Goal: Information Seeking & Learning: Find specific fact

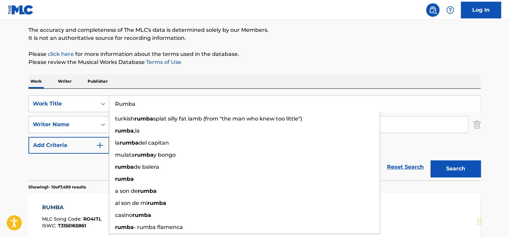
click at [163, 105] on input "Rumba" at bounding box center [294, 104] width 371 height 16
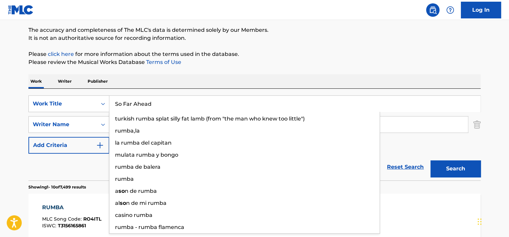
type input "So Far Ahead"
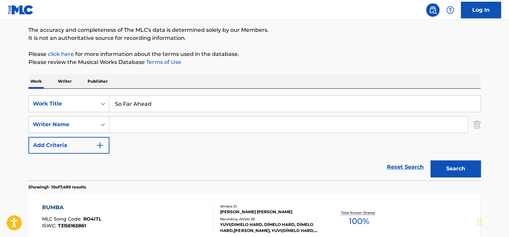
click at [183, 129] on input "Search Form" at bounding box center [288, 124] width 358 height 16
paste input "[PERSON_NAME]"
type input "[PERSON_NAME]"
drag, startPoint x: 451, startPoint y: 166, endPoint x: 356, endPoint y: 124, distance: 103.6
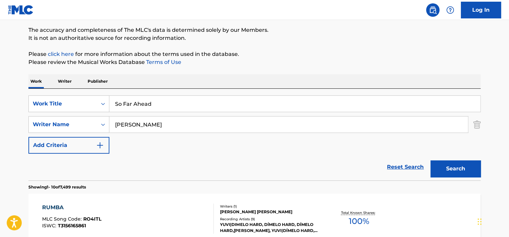
click at [450, 166] on button "Search" at bounding box center [455, 168] width 50 height 17
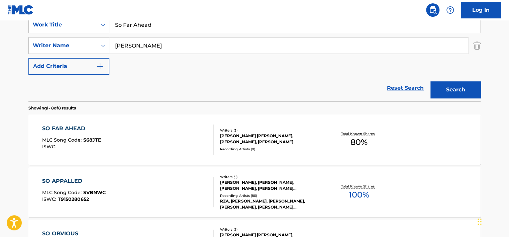
scroll to position [142, 0]
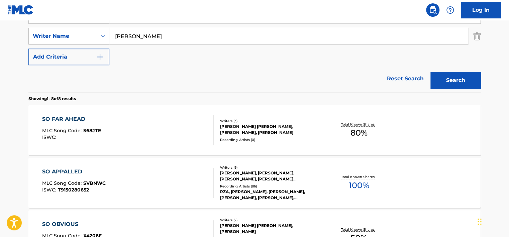
click at [155, 128] on div "SO FAR AHEAD MLC Song Code : S68JTE ISWC :" at bounding box center [128, 130] width 172 height 30
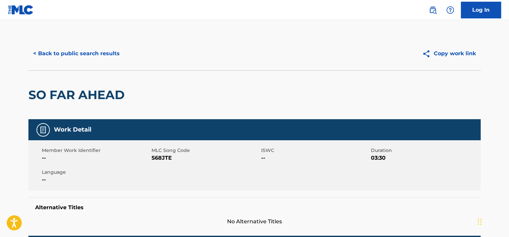
click at [89, 59] on button "< Back to public search results" at bounding box center [76, 53] width 96 height 17
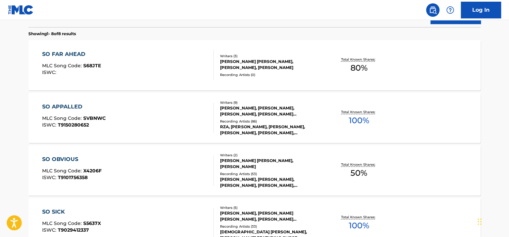
scroll to position [209, 0]
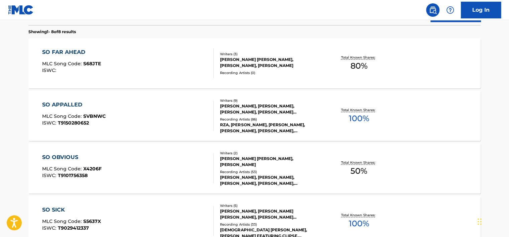
click at [140, 92] on div "SO APPALLED MLC Song Code : SVBNWC ISWC : T9150280652 Writers ( 9 ) [PERSON_NAM…" at bounding box center [254, 116] width 452 height 50
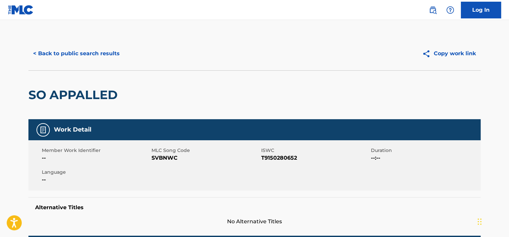
click at [98, 59] on button "< Back to public search results" at bounding box center [76, 53] width 96 height 17
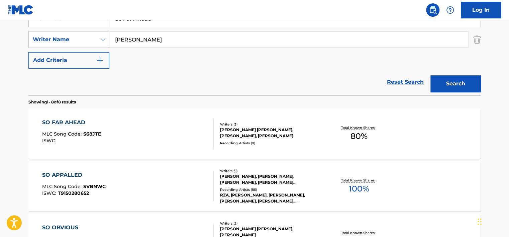
scroll to position [113, 0]
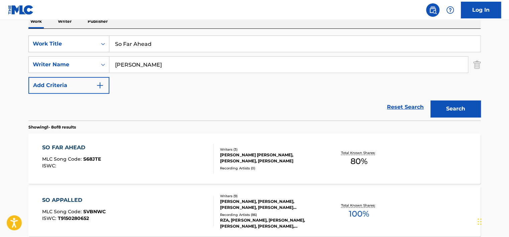
click at [124, 153] on div "SO FAR AHEAD MLC Song Code : S68JTE ISWC :" at bounding box center [128, 158] width 172 height 30
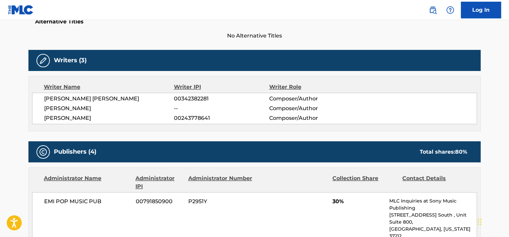
scroll to position [201, 0]
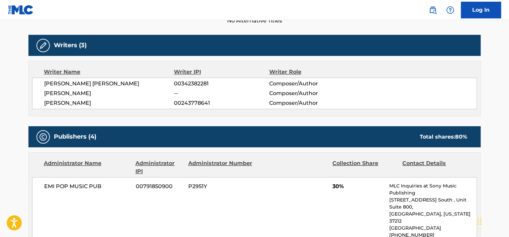
click at [188, 86] on span "00342382281" at bounding box center [221, 84] width 95 height 8
copy span "00342382281"
click at [197, 105] on span "00243778641" at bounding box center [221, 103] width 95 height 8
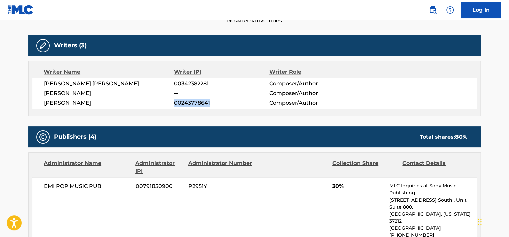
copy span "00243778641"
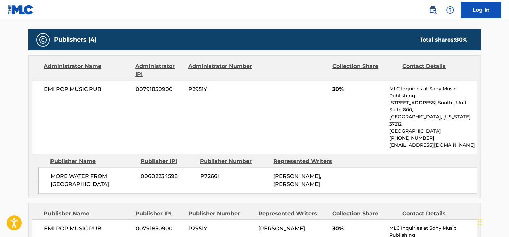
scroll to position [301, 0]
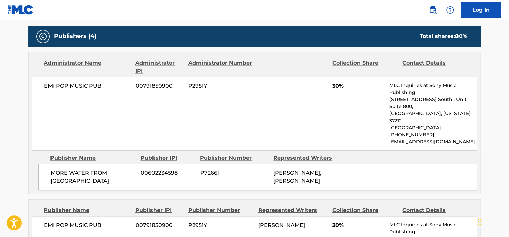
click at [86, 83] on span "EMI POP MUSIC PUB" at bounding box center [87, 86] width 87 height 8
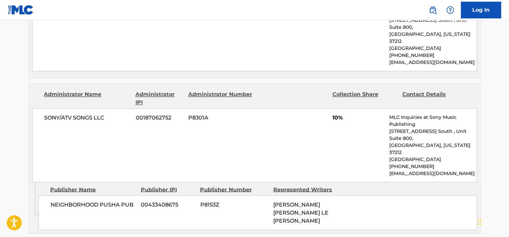
scroll to position [535, 0]
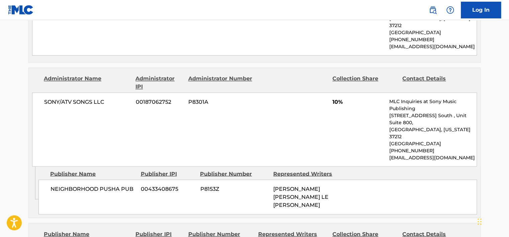
click at [82, 98] on span "SONY/ATV SONGS LLC" at bounding box center [87, 102] width 87 height 8
copy span "SONGS"
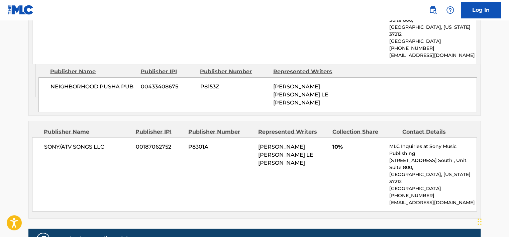
scroll to position [655, 0]
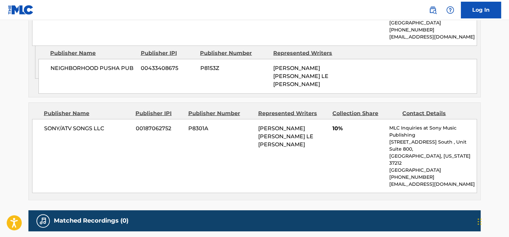
click at [90, 124] on span "SONY/ATV SONGS LLC" at bounding box center [87, 128] width 87 height 8
copy div "SONY/ATV SONGS LLC"
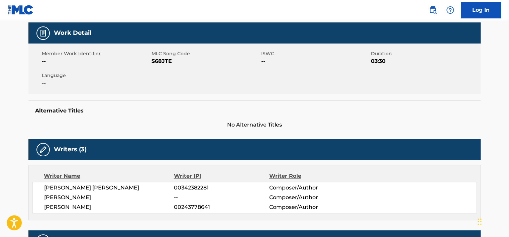
scroll to position [0, 0]
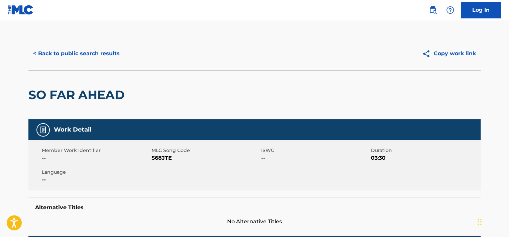
click at [163, 162] on div "Member Work Identifier -- MLC Song Code S68JTE ISWC -- Duration 03:30 Language …" at bounding box center [254, 165] width 452 height 50
copy span "S68JTE"
click at [111, 55] on button "< Back to public search results" at bounding box center [76, 53] width 96 height 17
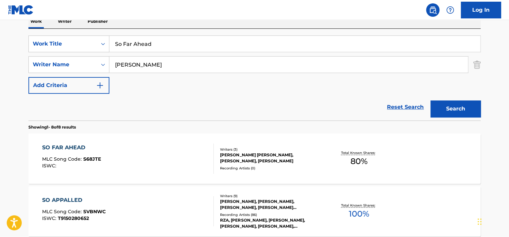
click at [147, 54] on div "SearchWithCriteria2952701d-939e-4a84-bbf3-6e1040bfaa52 Work Title So Far Ahead …" at bounding box center [254, 64] width 452 height 58
click at [146, 49] on input "So Far Ahead" at bounding box center [294, 44] width 371 height 16
paste input "Let God Sort Em Out"
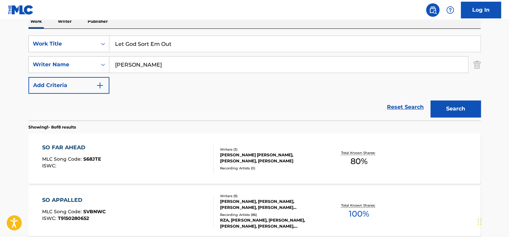
click at [439, 107] on button "Search" at bounding box center [455, 108] width 50 height 17
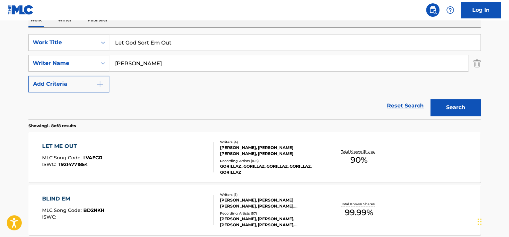
scroll to position [0, 0]
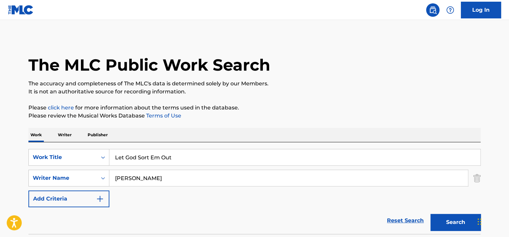
click at [158, 162] on input "Let God Sort Em Out" at bounding box center [294, 157] width 371 height 16
paste input "Chandeliers"
type input "Chandeliers"
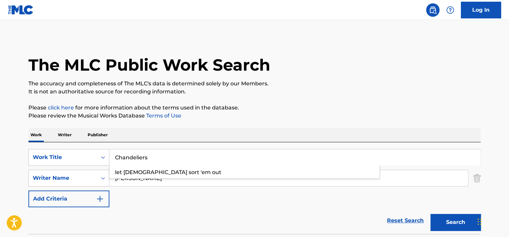
click at [377, 105] on p "Please click here for more information about the terms used in the database." at bounding box center [254, 108] width 452 height 8
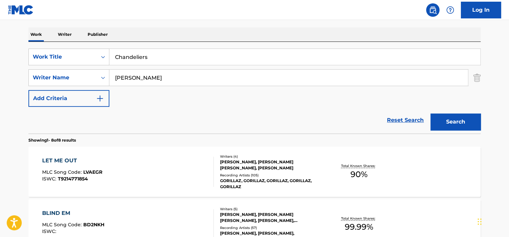
click at [459, 118] on button "Search" at bounding box center [455, 121] width 50 height 17
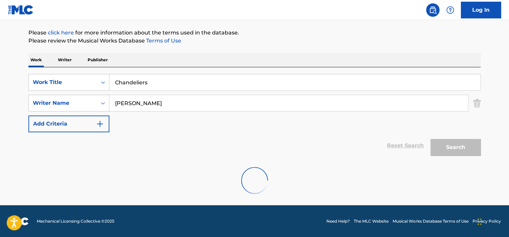
scroll to position [53, 0]
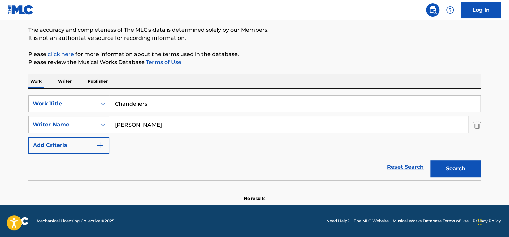
click at [65, 73] on div "The MLC Public Work Search The accuracy and completeness of The MLC's data is d…" at bounding box center [254, 92] width 468 height 218
drag, startPoint x: 68, startPoint y: 81, endPoint x: 77, endPoint y: 90, distance: 12.8
click at [68, 82] on p "Writer" at bounding box center [65, 81] width 18 height 14
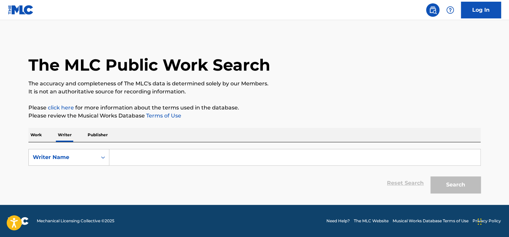
click at [157, 155] on input "Search Form" at bounding box center [294, 157] width 371 height 16
paste input "Enjoykin"
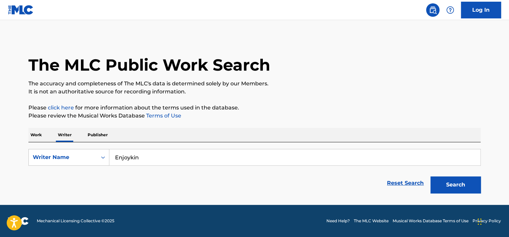
click at [443, 183] on button "Search" at bounding box center [455, 184] width 50 height 17
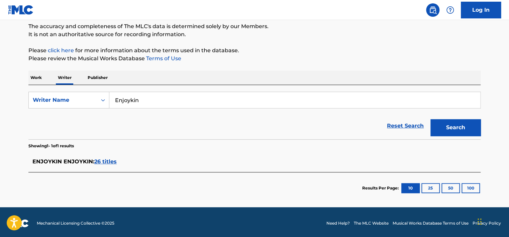
scroll to position [59, 0]
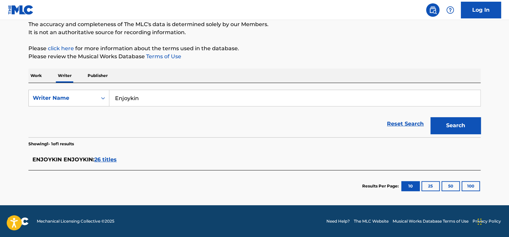
click at [107, 159] on span "26 titles" at bounding box center [105, 159] width 22 height 6
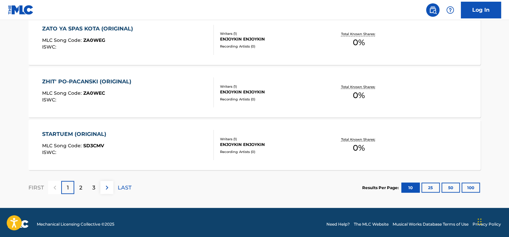
scroll to position [582, 0]
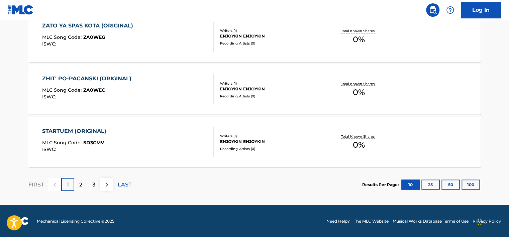
click at [77, 187] on div "2" at bounding box center [80, 184] width 13 height 13
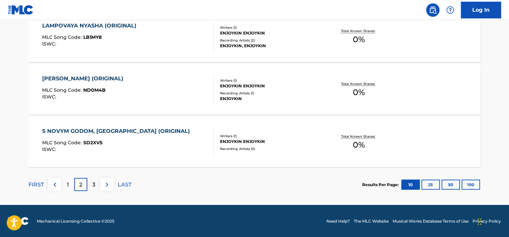
click at [93, 184] on p "3" at bounding box center [93, 184] width 3 height 8
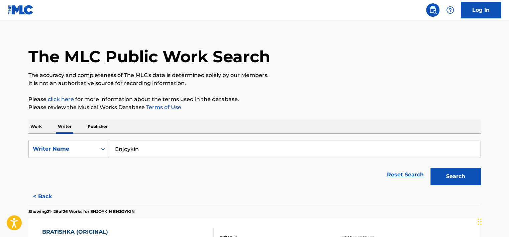
scroll to position [0, 0]
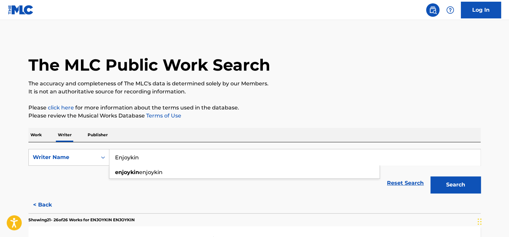
click at [122, 155] on input "Enjoykin" at bounding box center [294, 157] width 371 height 16
paste input "PASHASNICKERS"
type input "PASHASNICKERS"
click at [458, 179] on button "Search" at bounding box center [455, 184] width 50 height 17
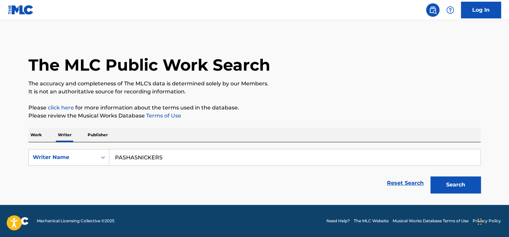
click at [39, 132] on p "Work" at bounding box center [35, 135] width 15 height 14
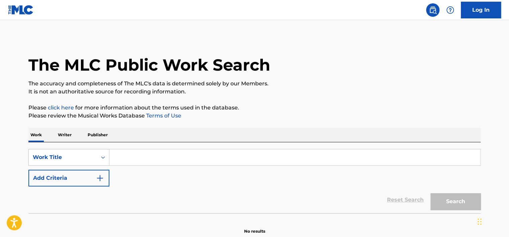
click at [123, 154] on input "Search Form" at bounding box center [294, 157] width 371 height 16
paste input "aGaRRo La PLaTa"
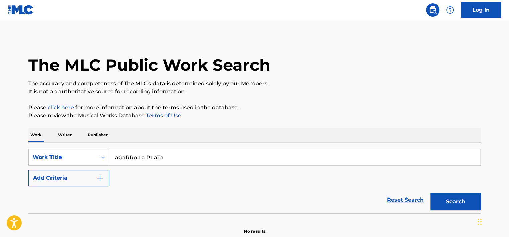
click at [269, 95] on p "It is not an authoritative source for recording information." at bounding box center [254, 92] width 452 height 8
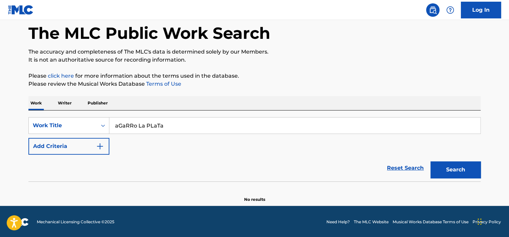
scroll to position [32, 0]
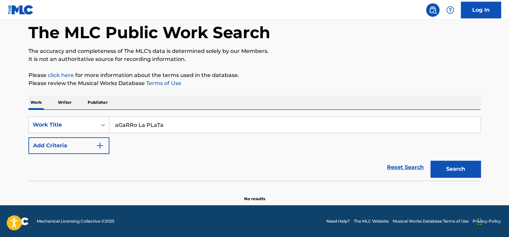
click at [460, 159] on div "Search" at bounding box center [453, 167] width 53 height 27
click at [448, 168] on button "Search" at bounding box center [455, 168] width 50 height 17
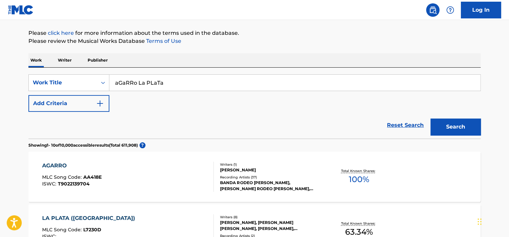
scroll to position [66, 0]
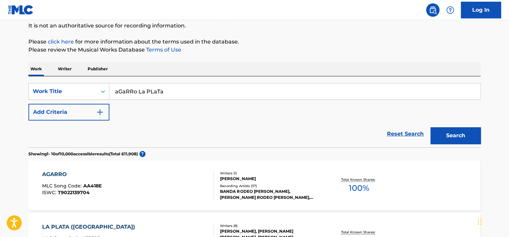
click at [149, 90] on input "aGaRRo La PLaTa" at bounding box center [294, 91] width 371 height 16
drag, startPoint x: 149, startPoint y: 90, endPoint x: 344, endPoint y: 112, distance: 196.2
click at [150, 90] on input "aGaRRo La PLaTa" at bounding box center [294, 91] width 371 height 16
paste input "In de naam van"
click at [457, 129] on button "Search" at bounding box center [455, 135] width 50 height 17
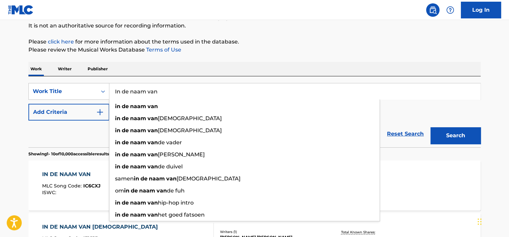
click at [165, 90] on input "In de naam van" at bounding box center [294, 91] width 371 height 16
paste input "NANAENA"
type input "NANAENA"
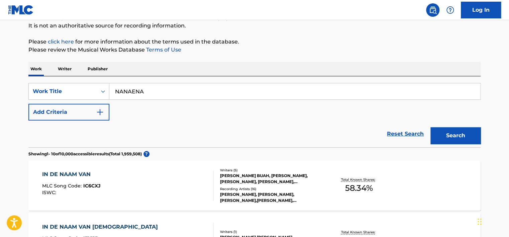
click at [451, 144] on div "Search" at bounding box center [453, 133] width 53 height 27
drag, startPoint x: 451, startPoint y: 144, endPoint x: 440, endPoint y: 124, distance: 23.0
click at [450, 141] on button "Search" at bounding box center [455, 135] width 50 height 17
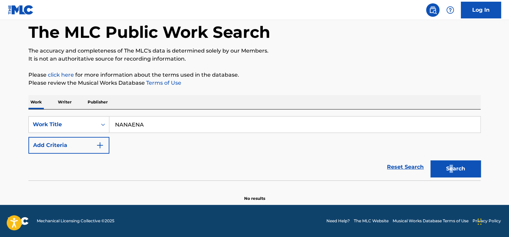
scroll to position [32, 0]
click at [68, 97] on p "Writer" at bounding box center [65, 102] width 18 height 14
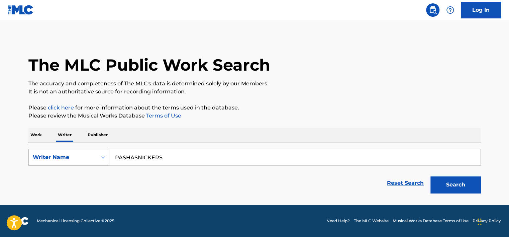
click at [64, 156] on div "Writer Name" at bounding box center [63, 157] width 60 height 8
drag, startPoint x: 68, startPoint y: 179, endPoint x: 74, endPoint y: 177, distance: 6.6
click at [68, 179] on div "Writer IPI" at bounding box center [69, 174] width 80 height 17
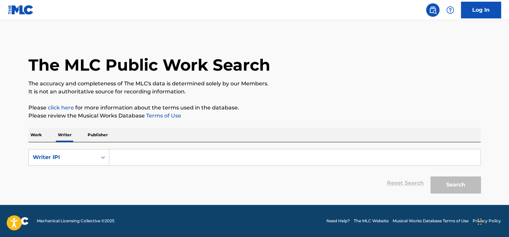
click at [152, 156] on input "Search Form" at bounding box center [294, 157] width 371 height 16
paste input "00395335729"
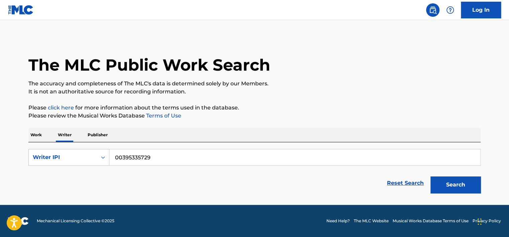
type input "00395335729"
click at [479, 183] on button "Search" at bounding box center [455, 184] width 50 height 17
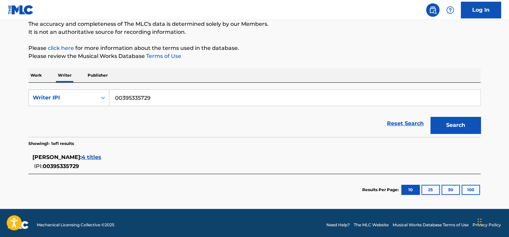
scroll to position [63, 0]
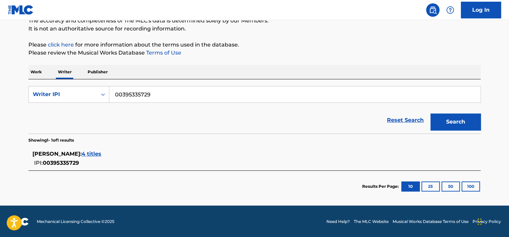
click at [85, 153] on span "4 titles" at bounding box center [92, 153] width 20 height 6
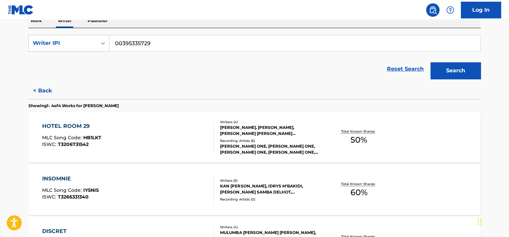
scroll to position [130, 0]
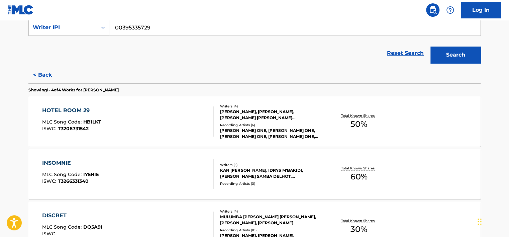
click at [138, 175] on div "INSOMNIE MLC Song Code : IY5NI5 ISWC : T3266331340" at bounding box center [128, 174] width 172 height 30
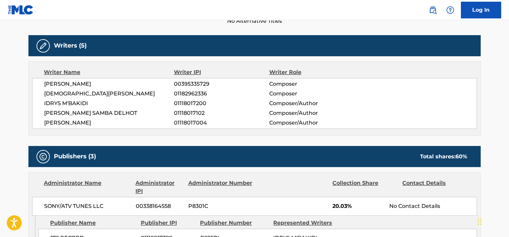
scroll to position [201, 0]
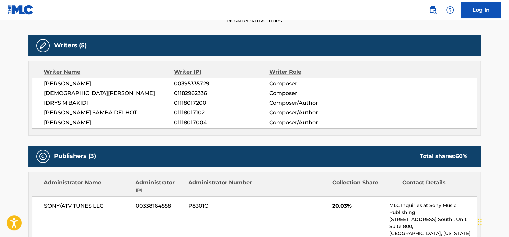
click at [74, 88] on div "[PERSON_NAME] 00395335729 Composer [PERSON_NAME] 01182962336 Composer [PERSON_N…" at bounding box center [254, 103] width 445 height 51
click at [74, 83] on span "[PERSON_NAME]" at bounding box center [109, 84] width 130 height 8
copy div "[PERSON_NAME]"
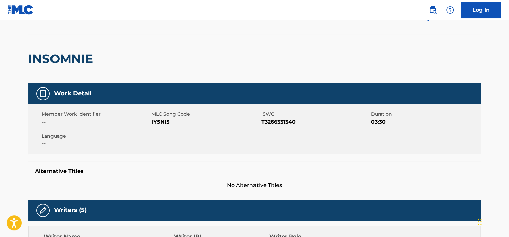
scroll to position [33, 0]
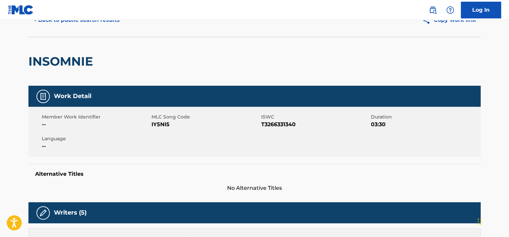
click at [69, 19] on nav "Log In" at bounding box center [254, 10] width 509 height 20
drag, startPoint x: 99, startPoint y: 32, endPoint x: 98, endPoint y: 25, distance: 6.7
click at [98, 32] on div "< Back to public search results Copy work link" at bounding box center [254, 19] width 452 height 33
click at [99, 25] on button "< Back to public search results" at bounding box center [76, 20] width 96 height 17
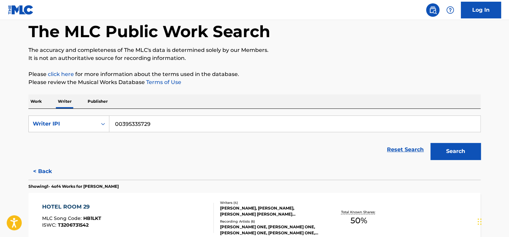
click at [85, 135] on form "SearchWithCriteria028b0f8d-8e1b-4511-a9f9-dc737e4b75dc Writer IPI 00395335729 R…" at bounding box center [254, 138] width 452 height 47
click at [82, 132] on form "SearchWithCriteria028b0f8d-8e1b-4511-a9f9-dc737e4b75dc Writer IPI 00395335729 R…" at bounding box center [254, 138] width 452 height 47
click at [75, 127] on div "Writer IPI" at bounding box center [63, 124] width 60 height 8
click at [73, 137] on div "Writer Name" at bounding box center [69, 140] width 80 height 17
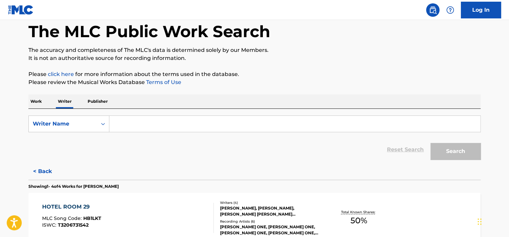
drag, startPoint x: 143, startPoint y: 122, endPoint x: 187, endPoint y: 122, distance: 43.8
click at [143, 122] on input "Search Form" at bounding box center [294, 124] width 371 height 16
paste input "[PERSON_NAME]"
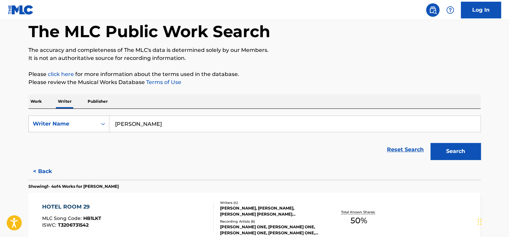
type input "[PERSON_NAME]"
click at [463, 151] on button "Search" at bounding box center [455, 151] width 50 height 17
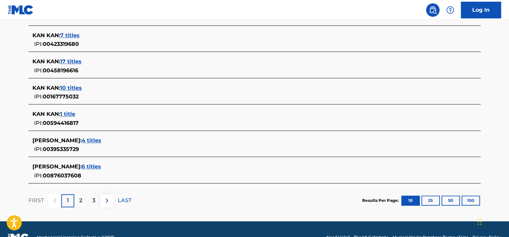
scroll to position [290, 0]
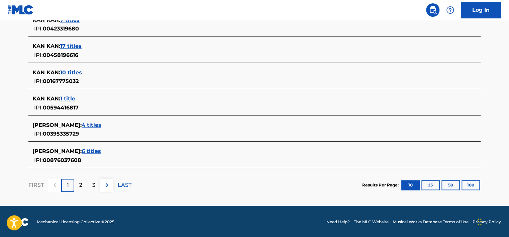
click at [89, 150] on span "6 titles" at bounding box center [91, 151] width 19 height 6
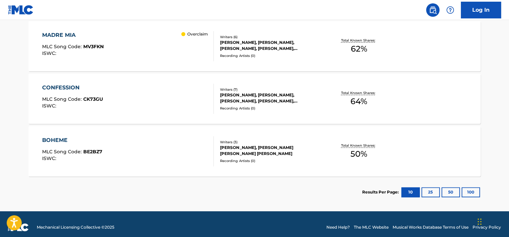
scroll to position [368, 0]
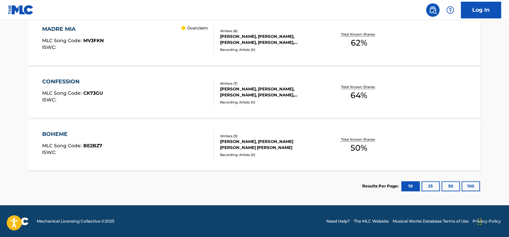
click at [170, 135] on div "BOHEME MLC Song Code : BE2BZ7 ISWC :" at bounding box center [128, 145] width 172 height 30
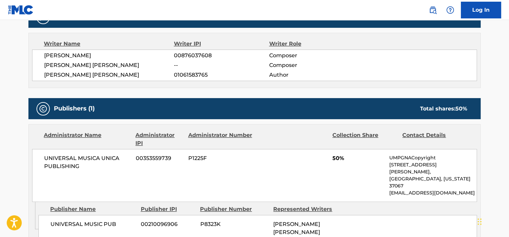
scroll to position [33, 0]
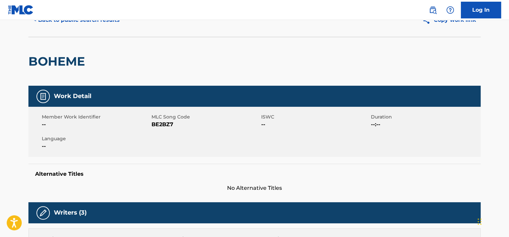
click at [82, 25] on button "< Back to public search results" at bounding box center [76, 20] width 96 height 17
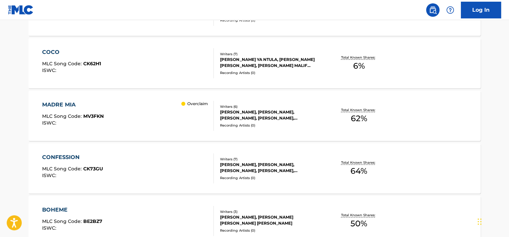
scroll to position [334, 0]
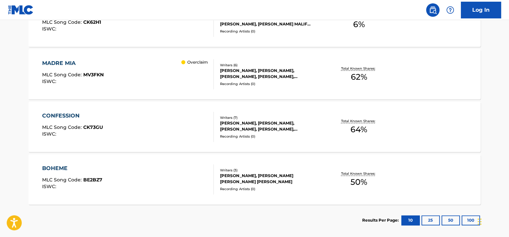
click at [139, 64] on div "MADRE MIA MLC Song Code : MV3FKN ISWC : Overclaim" at bounding box center [128, 74] width 172 height 30
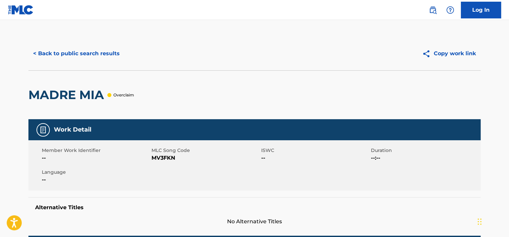
click at [108, 50] on button "< Back to public search results" at bounding box center [76, 53] width 96 height 17
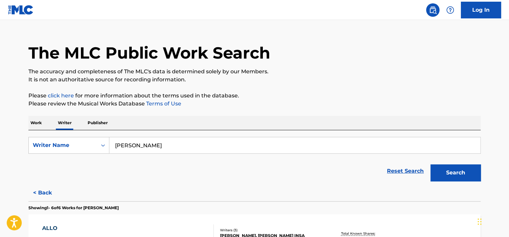
scroll to position [1, 0]
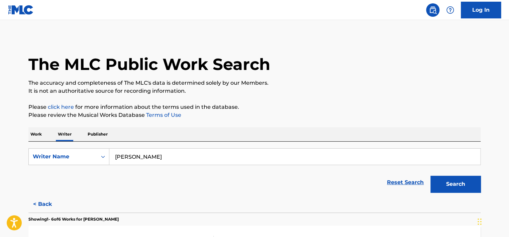
click at [36, 139] on p "Work" at bounding box center [35, 134] width 15 height 14
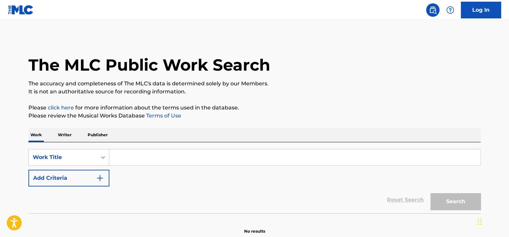
click at [134, 160] on input "Search Form" at bounding box center [294, 157] width 371 height 16
paste input "Настоящая любовь"
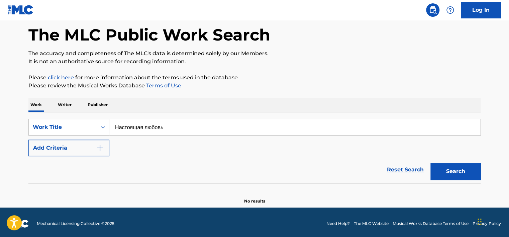
scroll to position [32, 0]
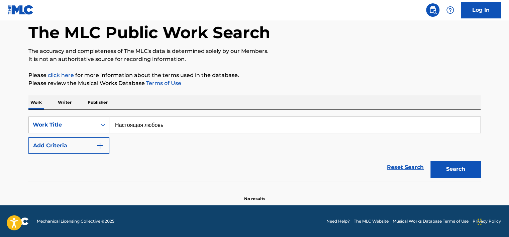
click at [462, 160] on div "Search" at bounding box center [453, 167] width 53 height 27
click at [463, 164] on button "Search" at bounding box center [455, 168] width 50 height 17
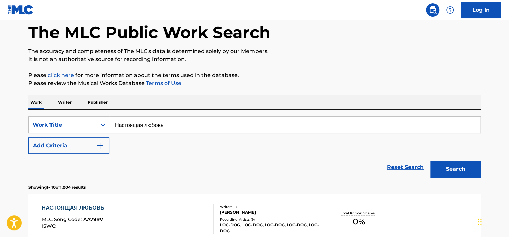
click at [132, 123] on input "Настоящая любовь" at bounding box center [294, 125] width 371 height 16
paste input "Nastoyashchaya [PERSON_NAME]'"
click at [430, 160] on button "Search" at bounding box center [455, 168] width 50 height 17
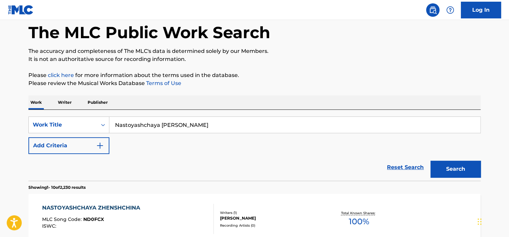
click at [180, 124] on input "Nastoyashchaya [PERSON_NAME]" at bounding box center [294, 125] width 371 height 16
paste input "Tophaneli Killa"
type input "Tophaneli Killa"
drag, startPoint x: 454, startPoint y: 165, endPoint x: 421, endPoint y: 145, distance: 37.9
click at [454, 165] on button "Search" at bounding box center [455, 168] width 50 height 17
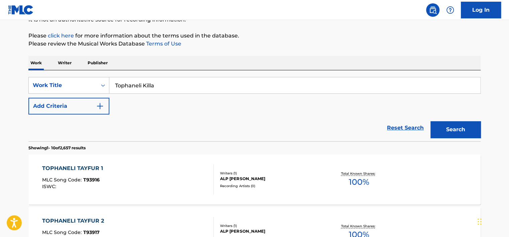
scroll to position [0, 0]
